Goal: Information Seeking & Learning: Learn about a topic

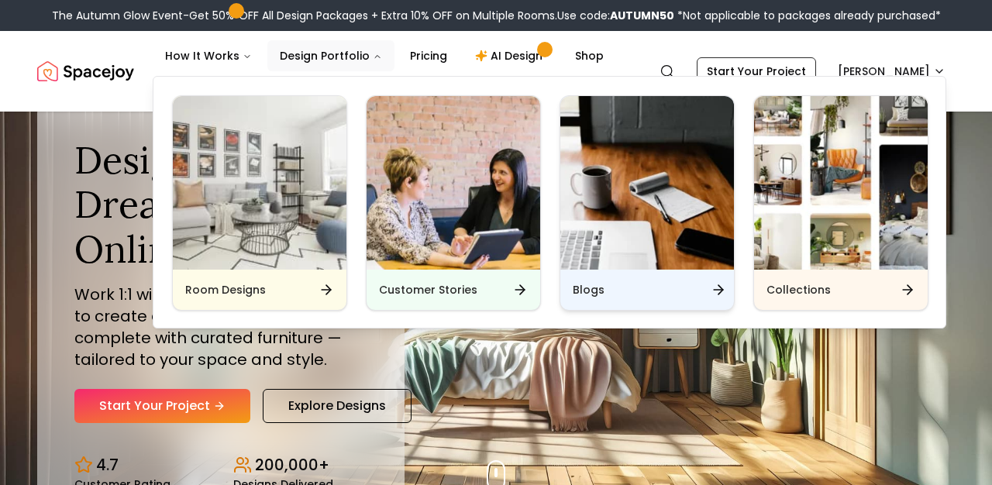
click at [633, 275] on div "Blogs" at bounding box center [647, 290] width 174 height 40
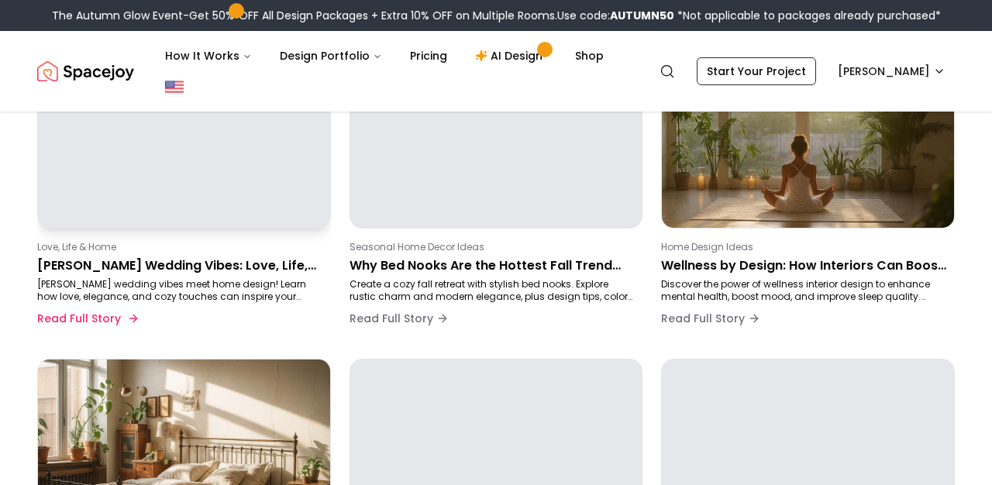
scroll to position [213, 0]
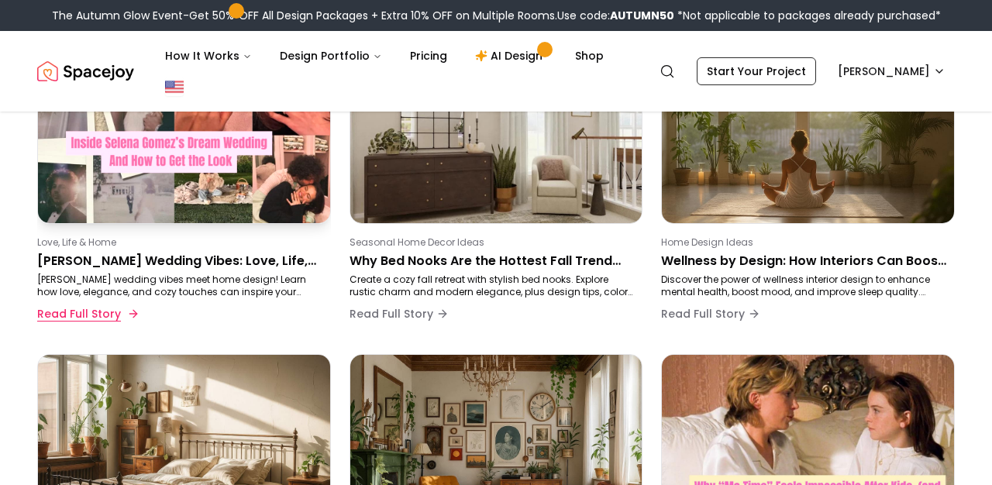
click at [117, 315] on button "Read Full Story" at bounding box center [86, 313] width 99 height 31
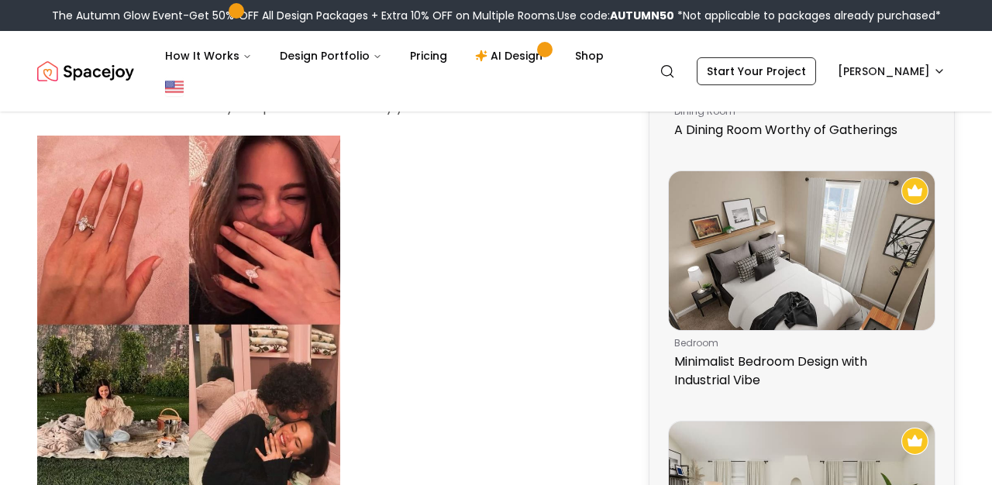
scroll to position [776, 0]
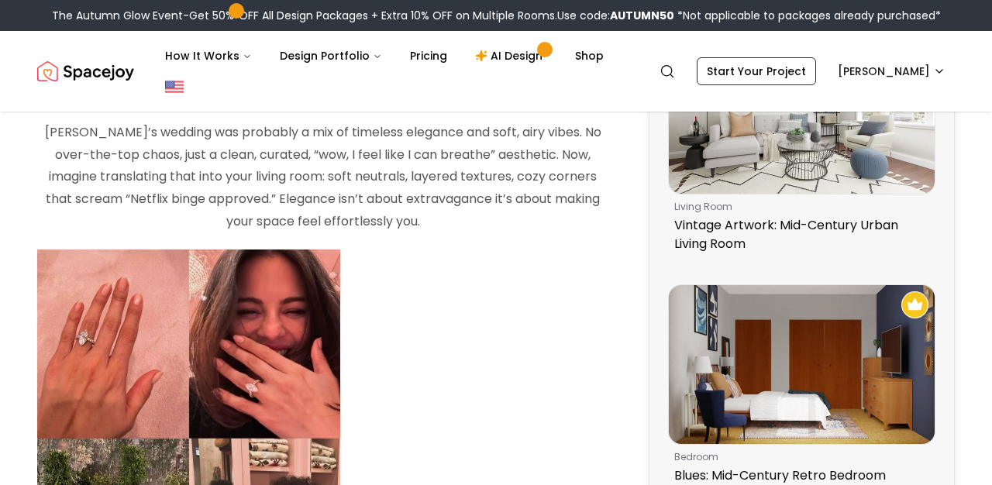
scroll to position [667, 0]
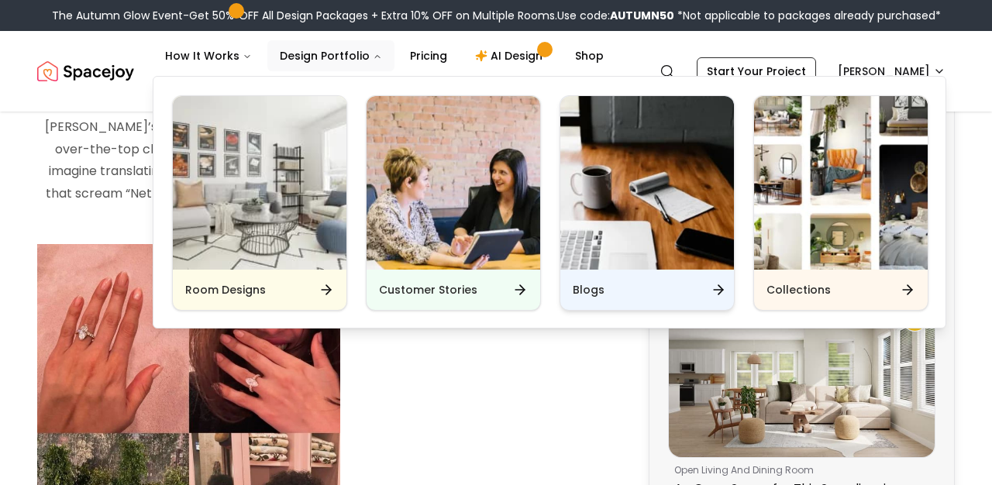
click at [618, 267] on img "Main" at bounding box center [647, 183] width 174 height 174
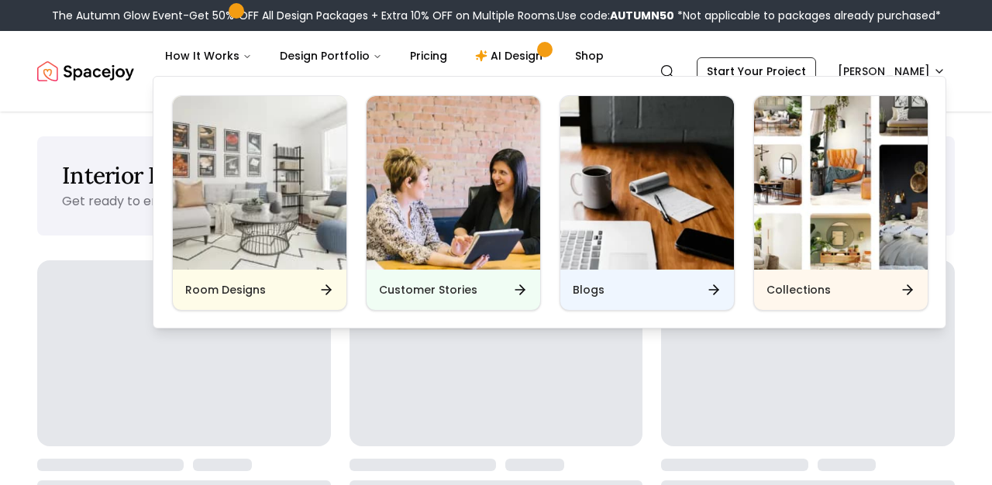
scroll to position [105, 0]
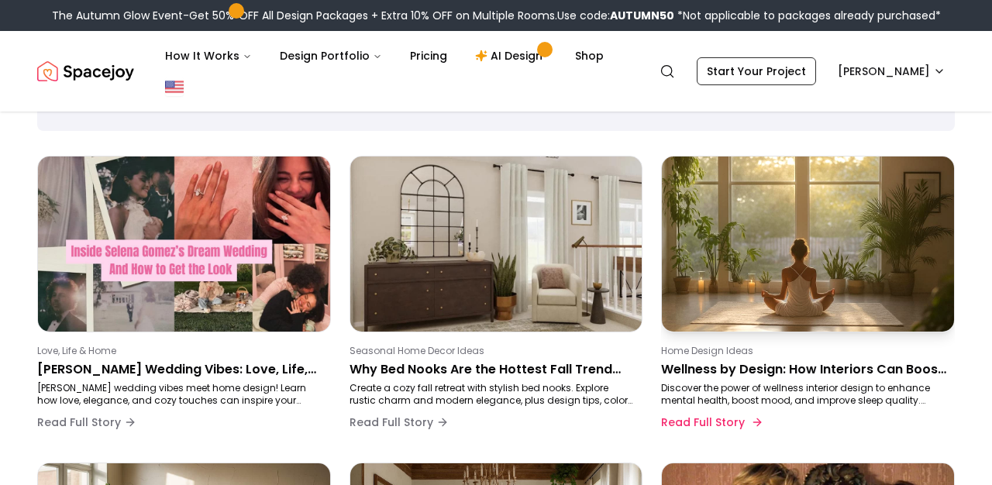
click at [726, 373] on p "Wellness by Design: How Interiors Can Boost Your Mood, Sleep & Energy" at bounding box center [804, 369] width 287 height 19
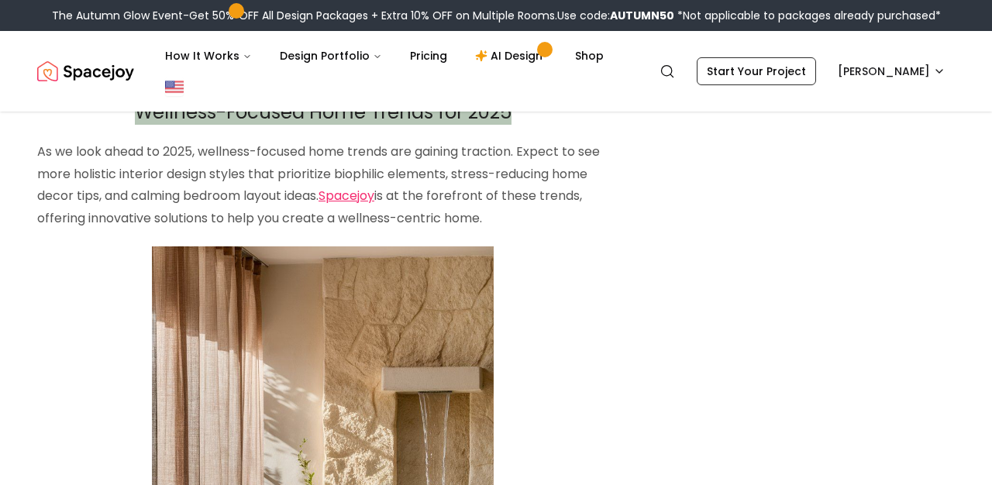
scroll to position [2879, 0]
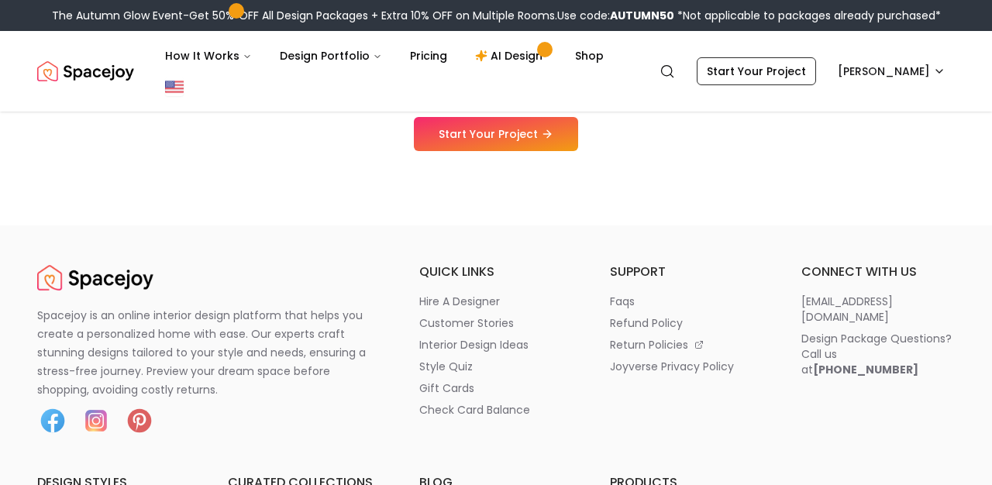
scroll to position [105, 0]
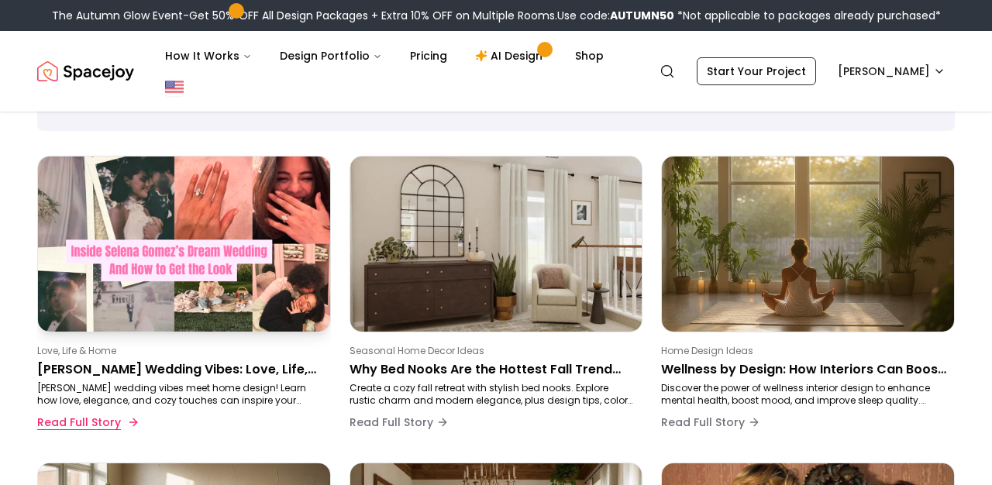
click at [61, 419] on button "Read Full Story" at bounding box center [86, 422] width 99 height 31
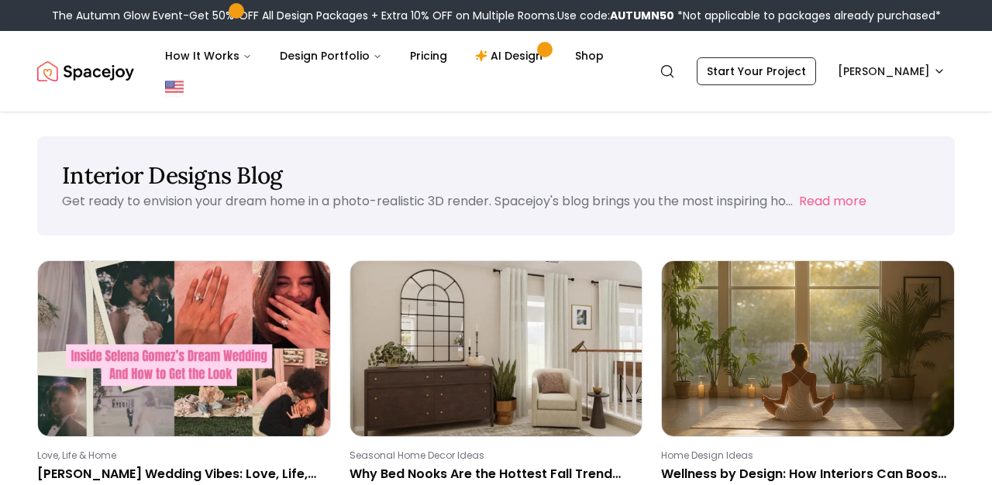
scroll to position [105, 0]
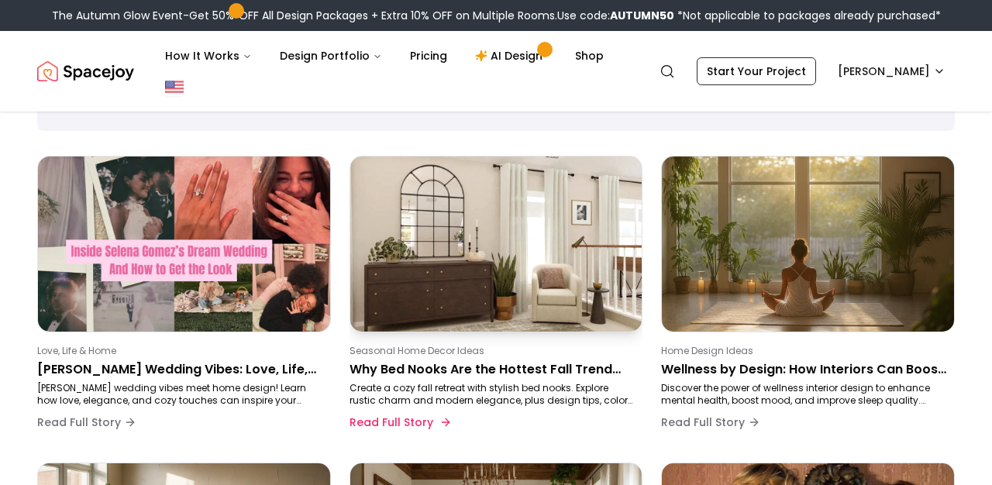
click at [454, 384] on p "Create a cozy fall retreat with stylish bed nooks. Explore rustic charm and mod…" at bounding box center [492, 394] width 287 height 25
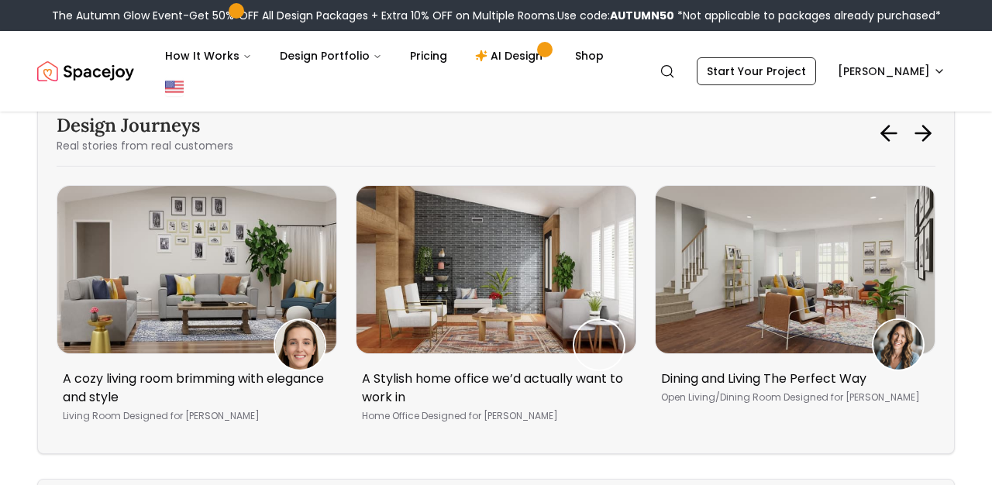
scroll to position [3835, 0]
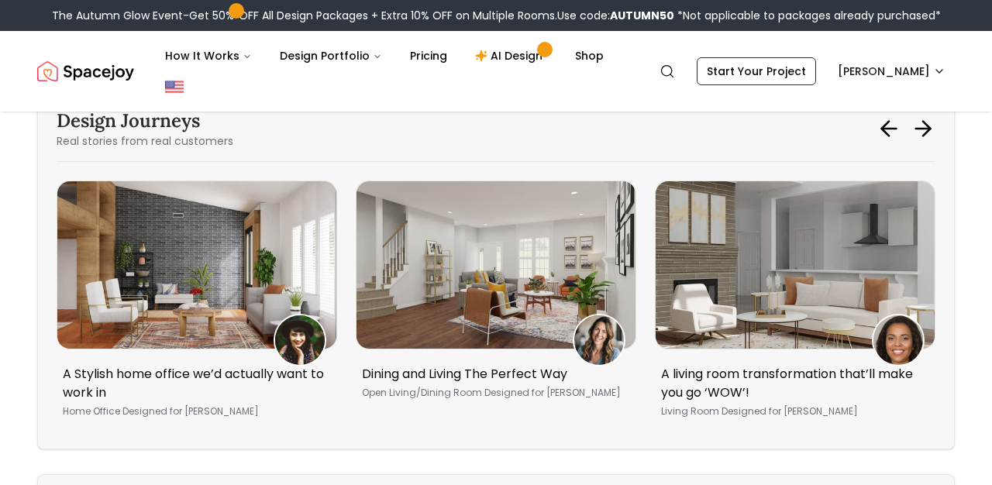
scroll to position [105, 0]
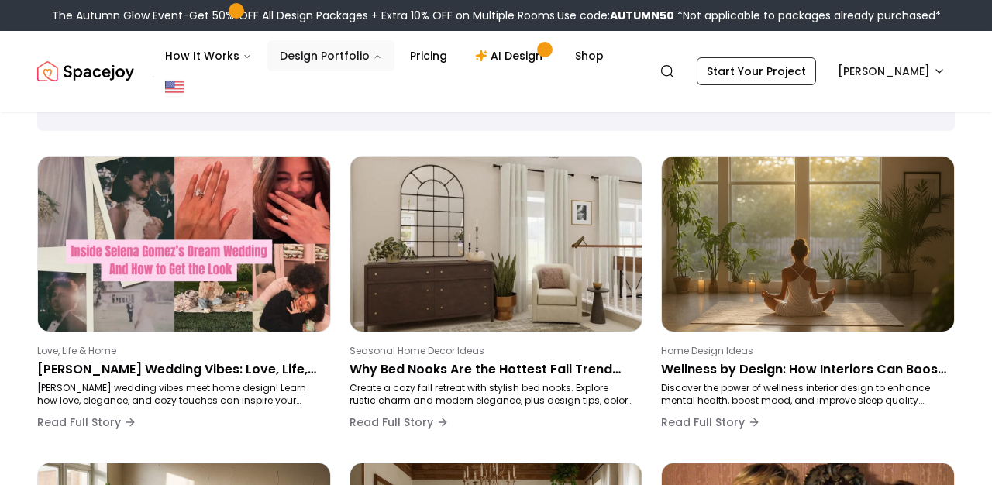
click at [332, 57] on button "Design Portfolio" at bounding box center [330, 55] width 127 height 31
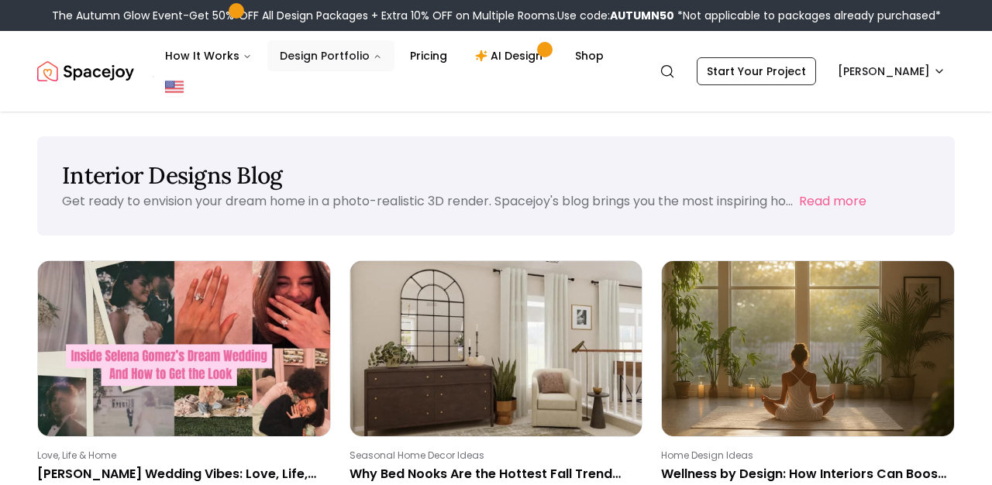
click at [302, 40] on button "Design Portfolio" at bounding box center [330, 55] width 127 height 31
click at [307, 40] on button "Design Portfolio" at bounding box center [330, 55] width 127 height 31
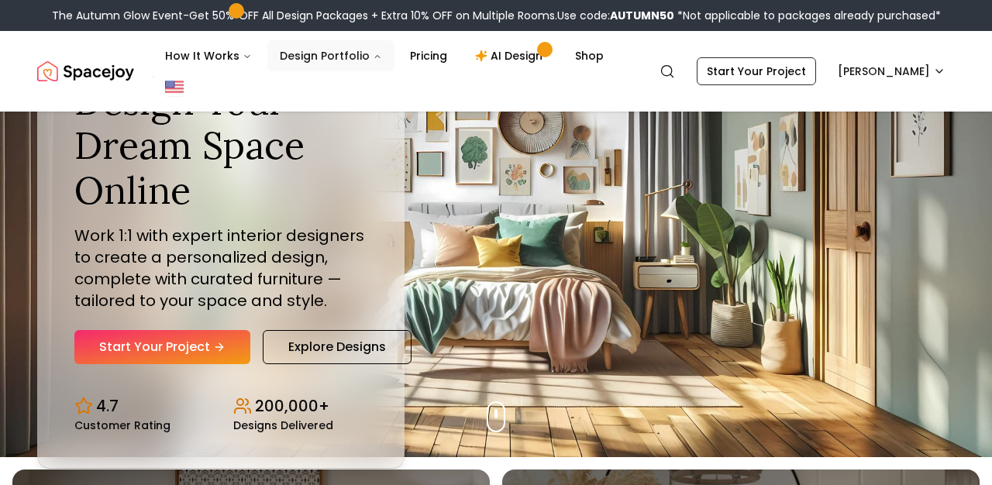
click at [315, 58] on button "Design Portfolio" at bounding box center [330, 55] width 127 height 31
click at [339, 50] on button "Design Portfolio" at bounding box center [330, 55] width 127 height 31
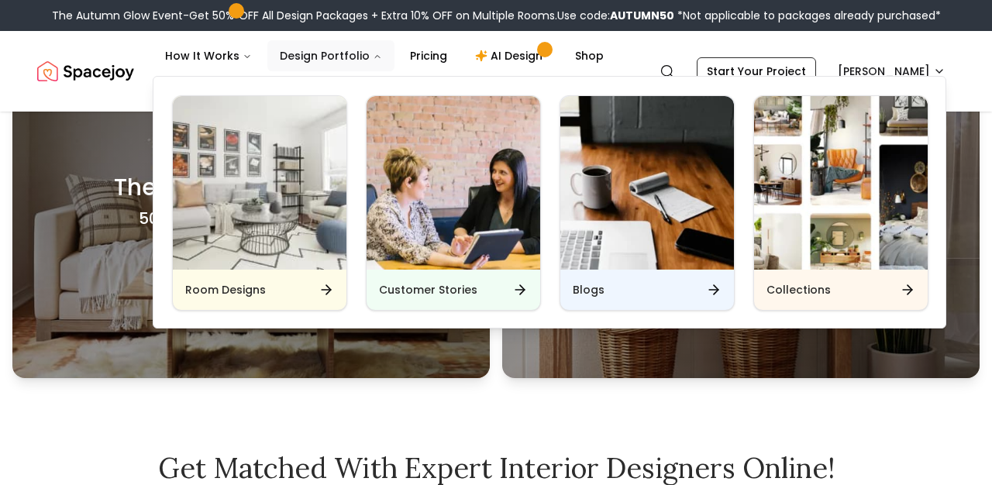
scroll to position [455, 0]
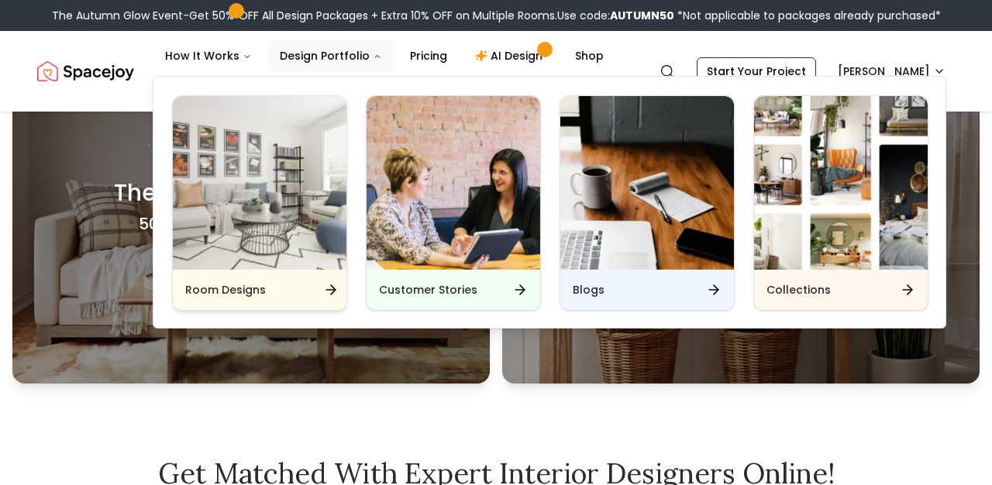
click at [287, 285] on div "Room Designs" at bounding box center [260, 290] width 174 height 40
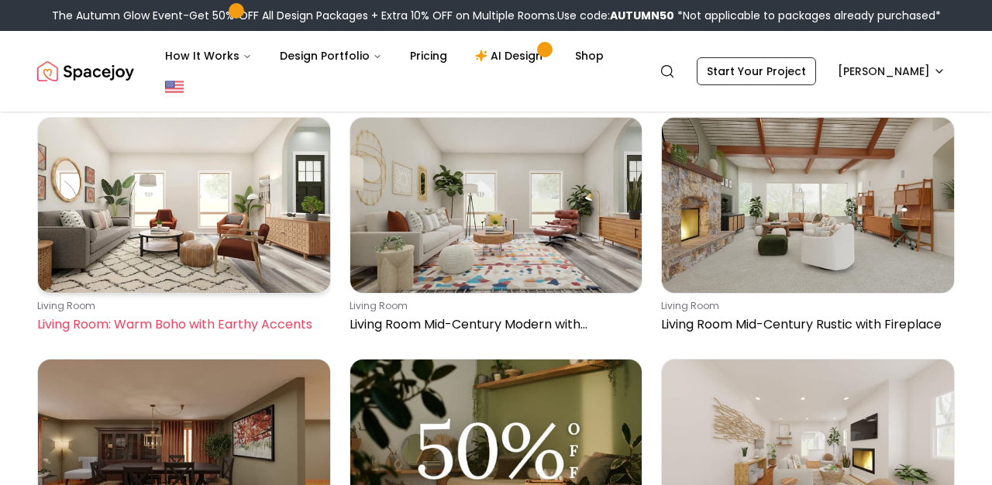
scroll to position [1547, 0]
click at [329, 294] on link "living room Living Room: Warm Boho with Earthy Accents" at bounding box center [184, 228] width 294 height 223
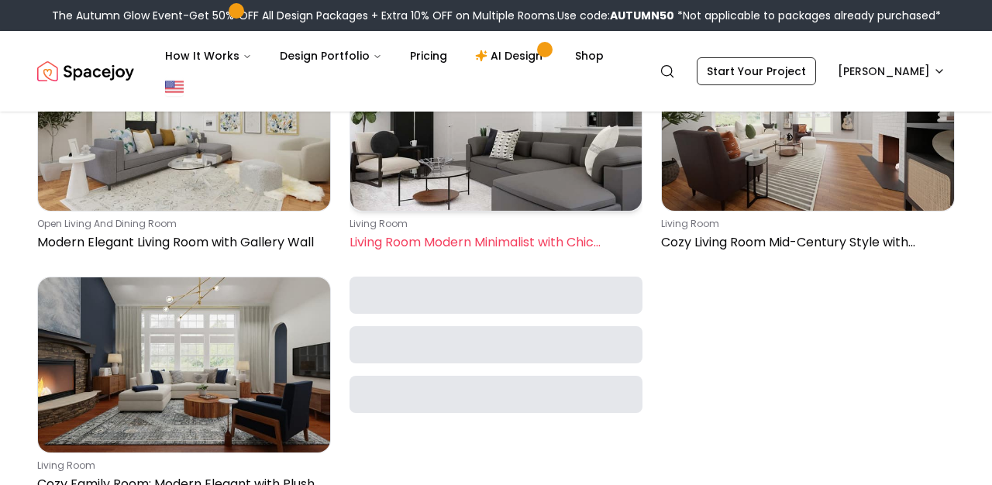
scroll to position [29907, 0]
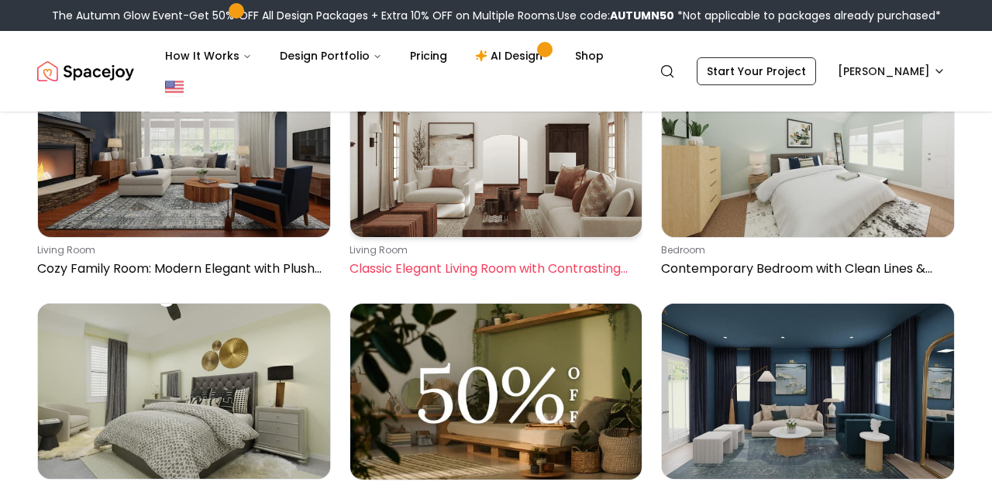
scroll to position [29830, 0]
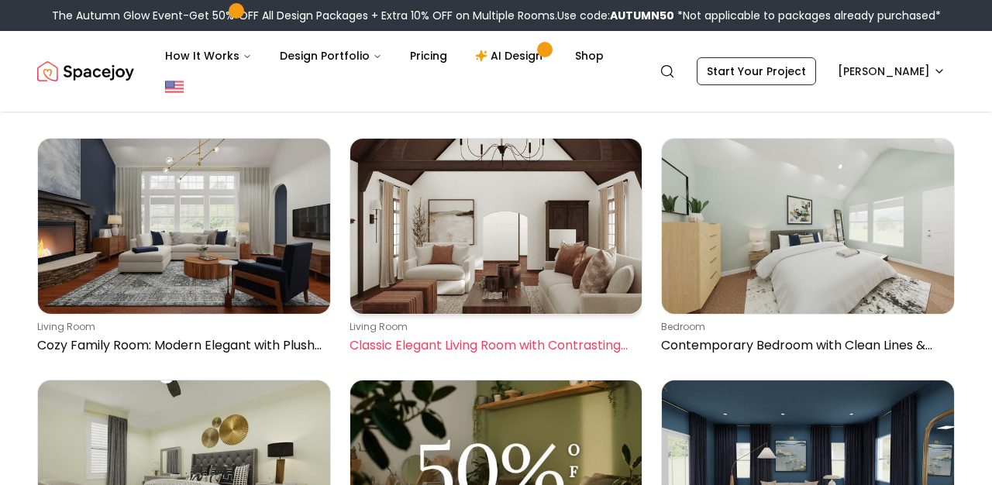
click at [494, 327] on p "living room" at bounding box center [492, 327] width 287 height 12
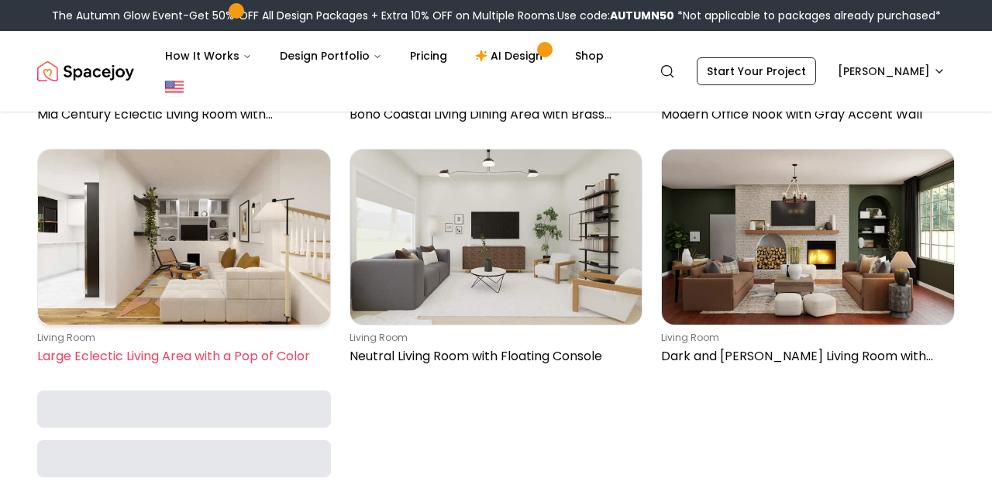
scroll to position [34910, 0]
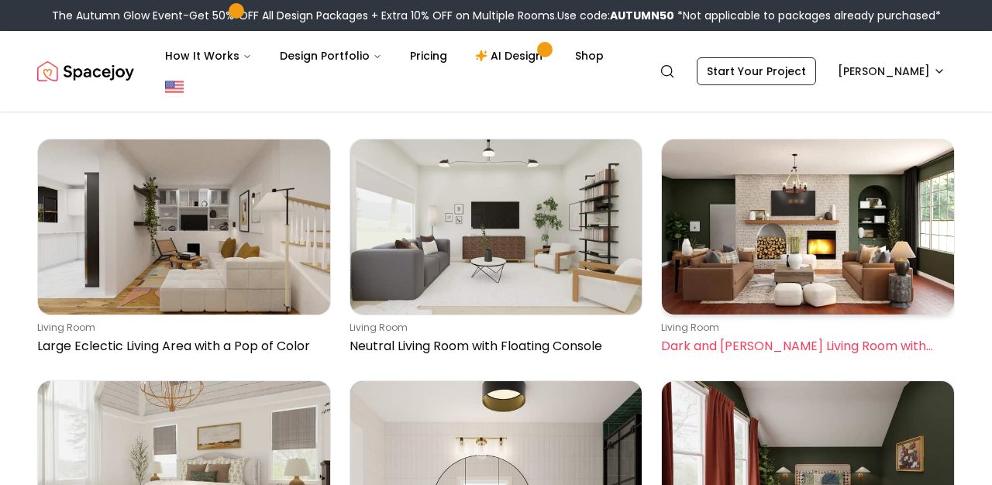
click at [694, 350] on p "Dark and [PERSON_NAME] Living Room with Leather Sofas" at bounding box center [804, 346] width 287 height 19
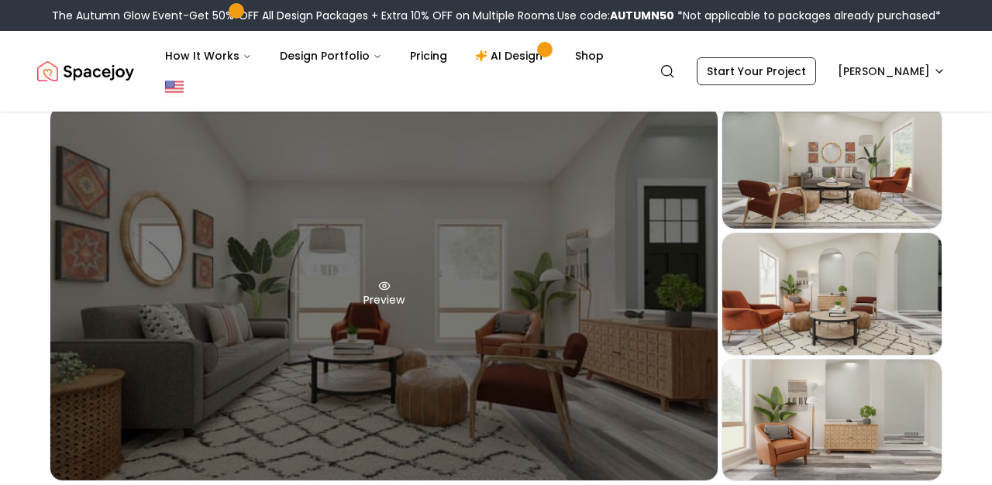
scroll to position [96, 0]
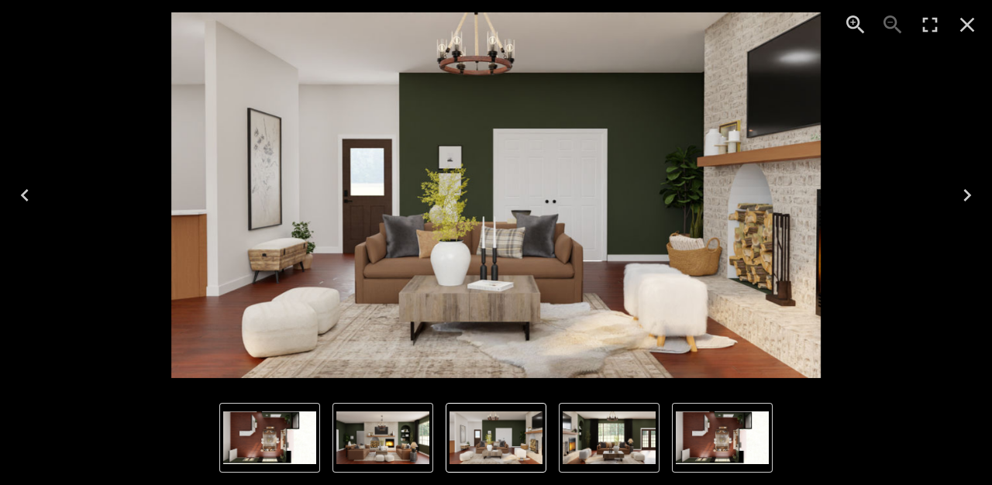
scroll to position [57, 0]
